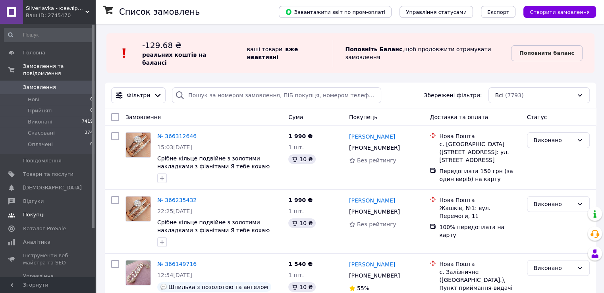
click at [41, 211] on span "Покупці" at bounding box center [33, 214] width 21 height 7
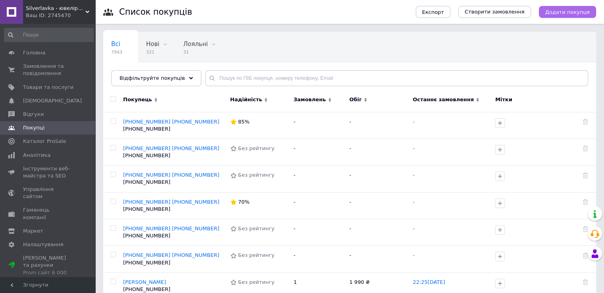
click at [582, 9] on span "Додати покупця" at bounding box center [568, 12] width 44 height 6
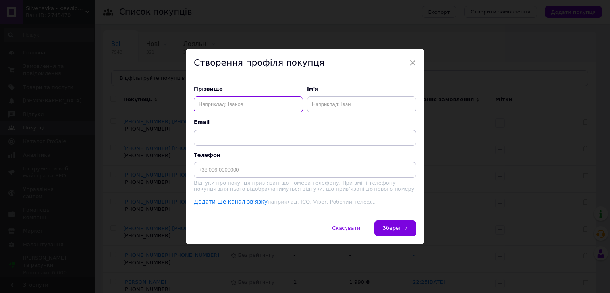
click at [234, 103] on input "text" at bounding box center [248, 105] width 109 height 16
paste input "0686025859"
type input "[PHONE_NUMBER]"
click at [316, 101] on input "text" at bounding box center [361, 105] width 109 height 16
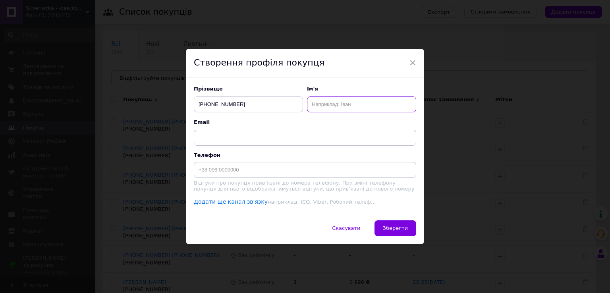
paste input "[PHONE_NUMBER]"
type input "[PHONE_NUMBER]"
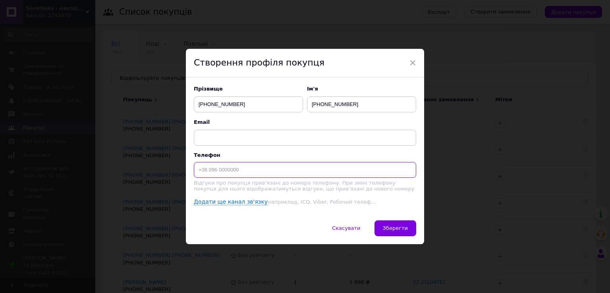
click at [230, 168] on input at bounding box center [305, 170] width 222 height 16
paste input "[PHONE_NUMBER]"
type input "[PHONE_NUMBER]"
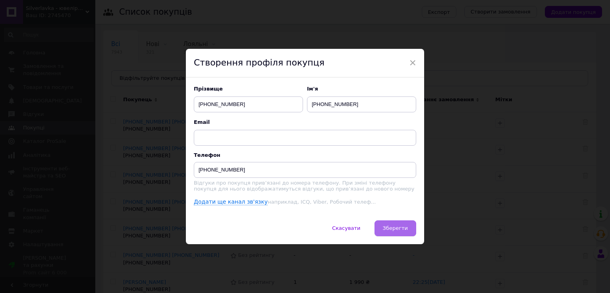
click at [388, 227] on span "Зберегти" at bounding box center [395, 228] width 25 height 6
